Goal: Ask a question

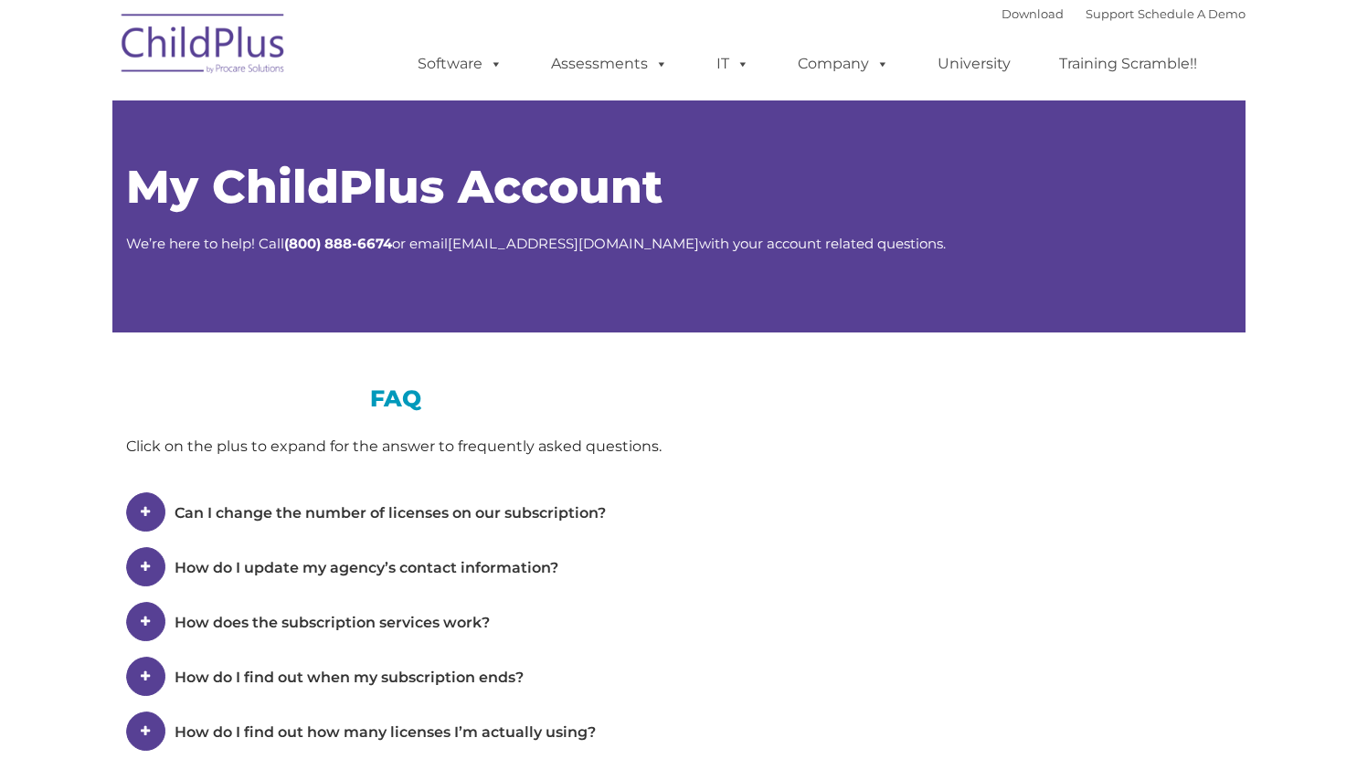
type input ""
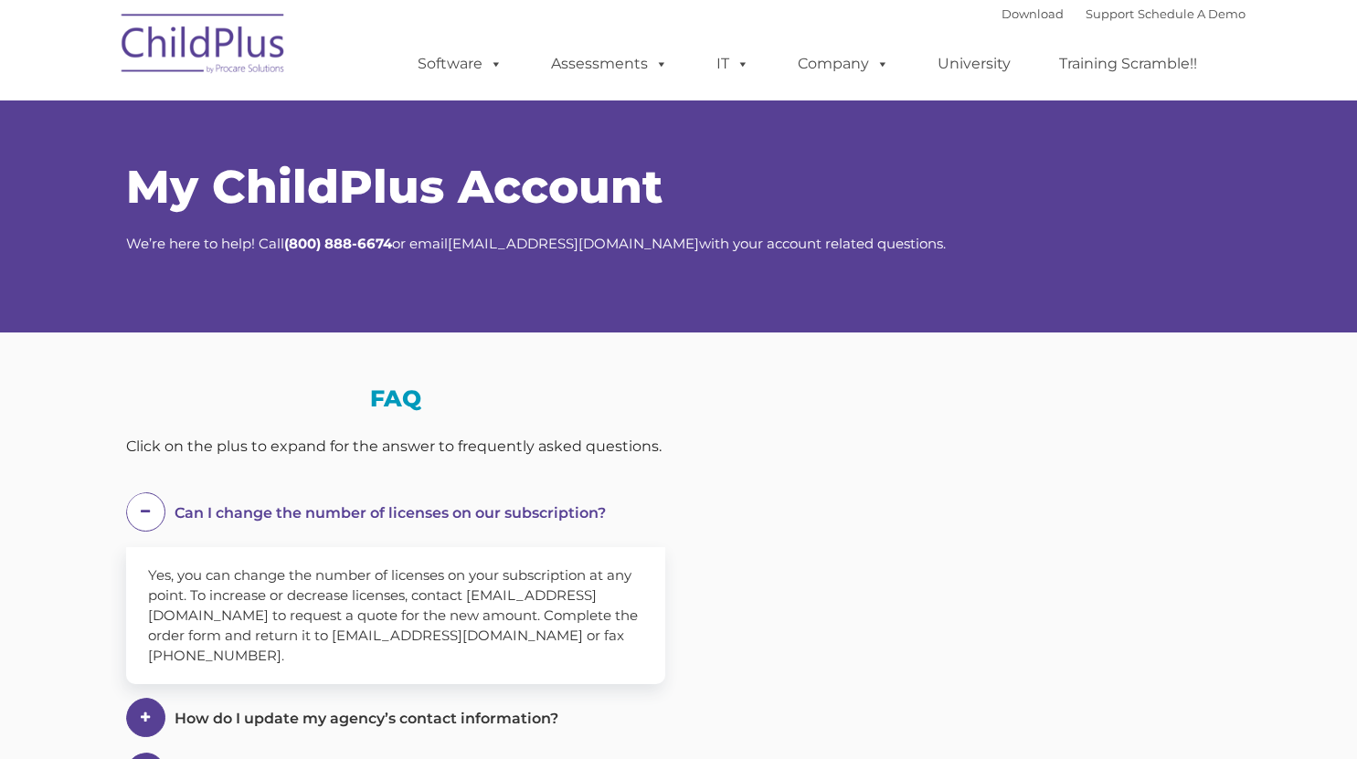
select select "MEDIUM"
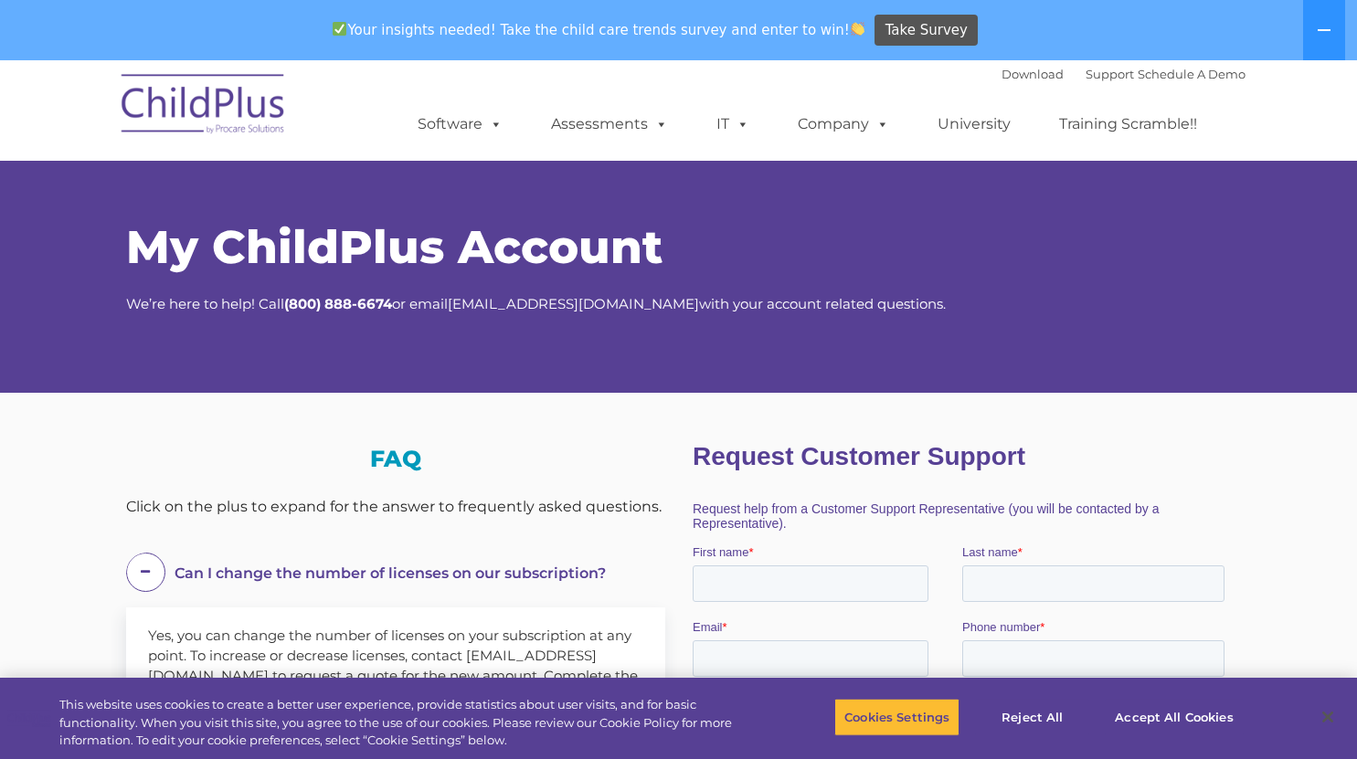
drag, startPoint x: 1356, startPoint y: 294, endPoint x: 1359, endPoint y: 328, distance: 33.9
